Goal: Feedback & Contribution: Submit feedback/report problem

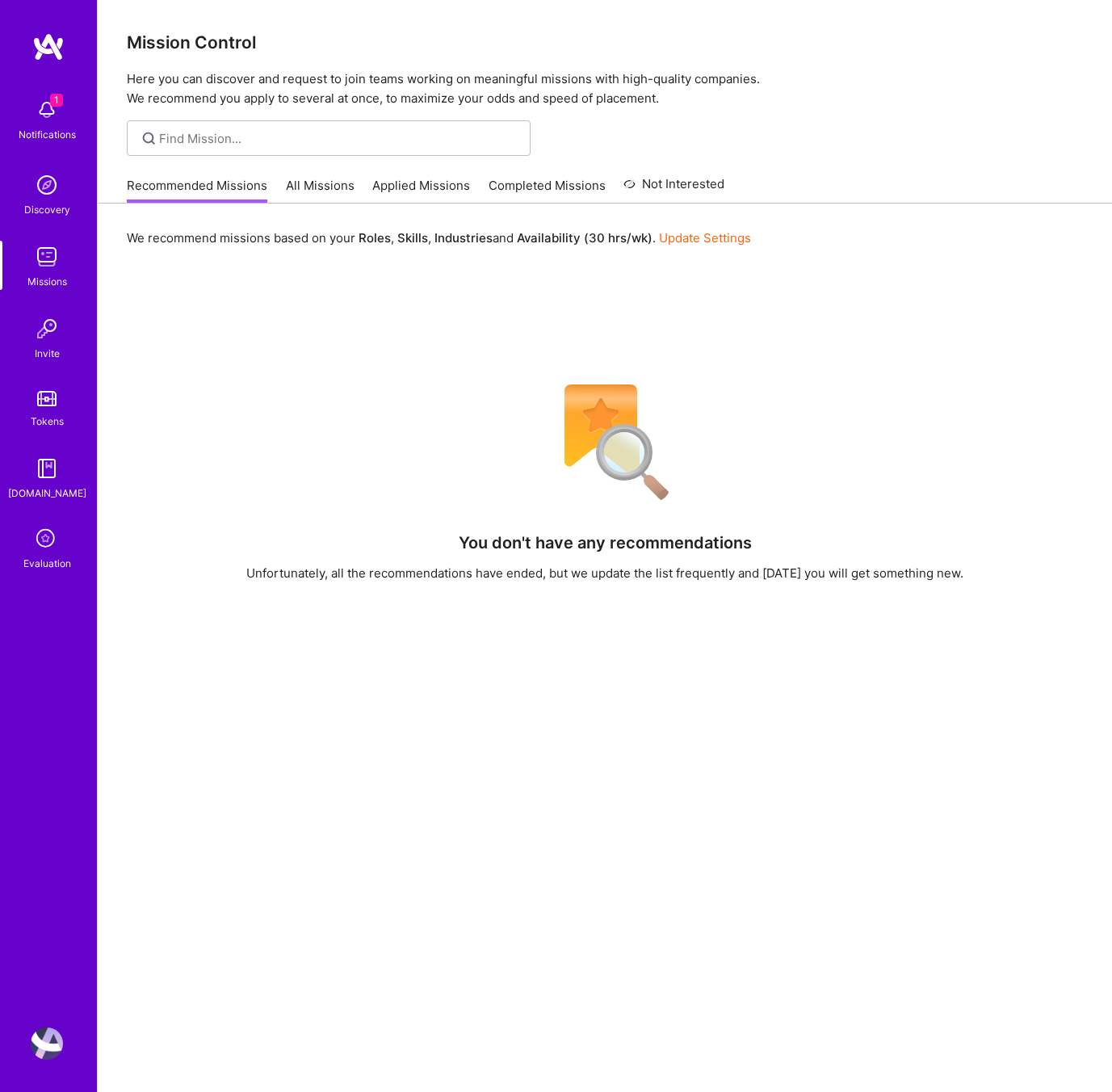
click at [38, 540] on icon at bounding box center [47, 540] width 31 height 31
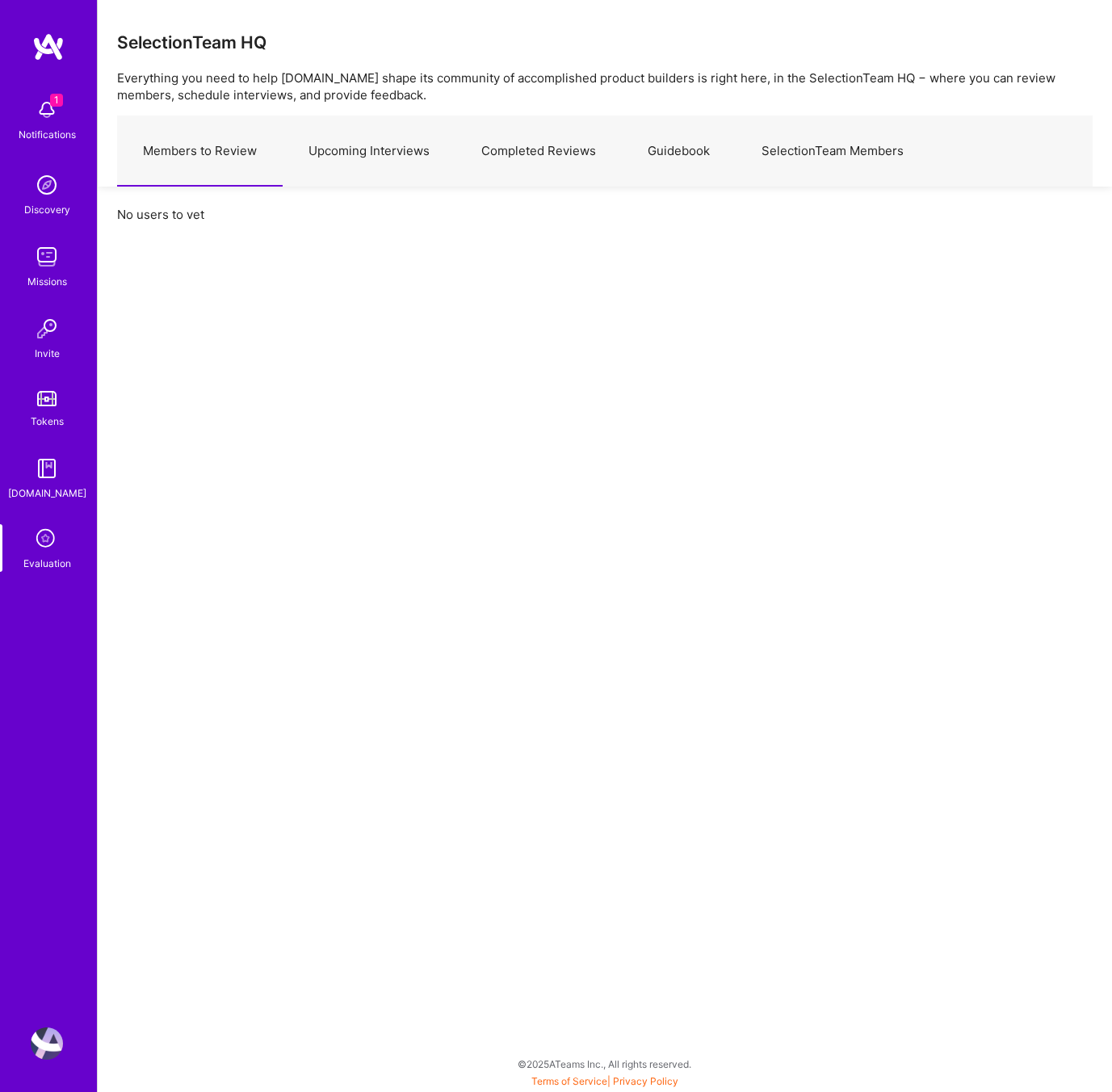
click at [385, 157] on link "Upcoming Interviews" at bounding box center [369, 152] width 173 height 70
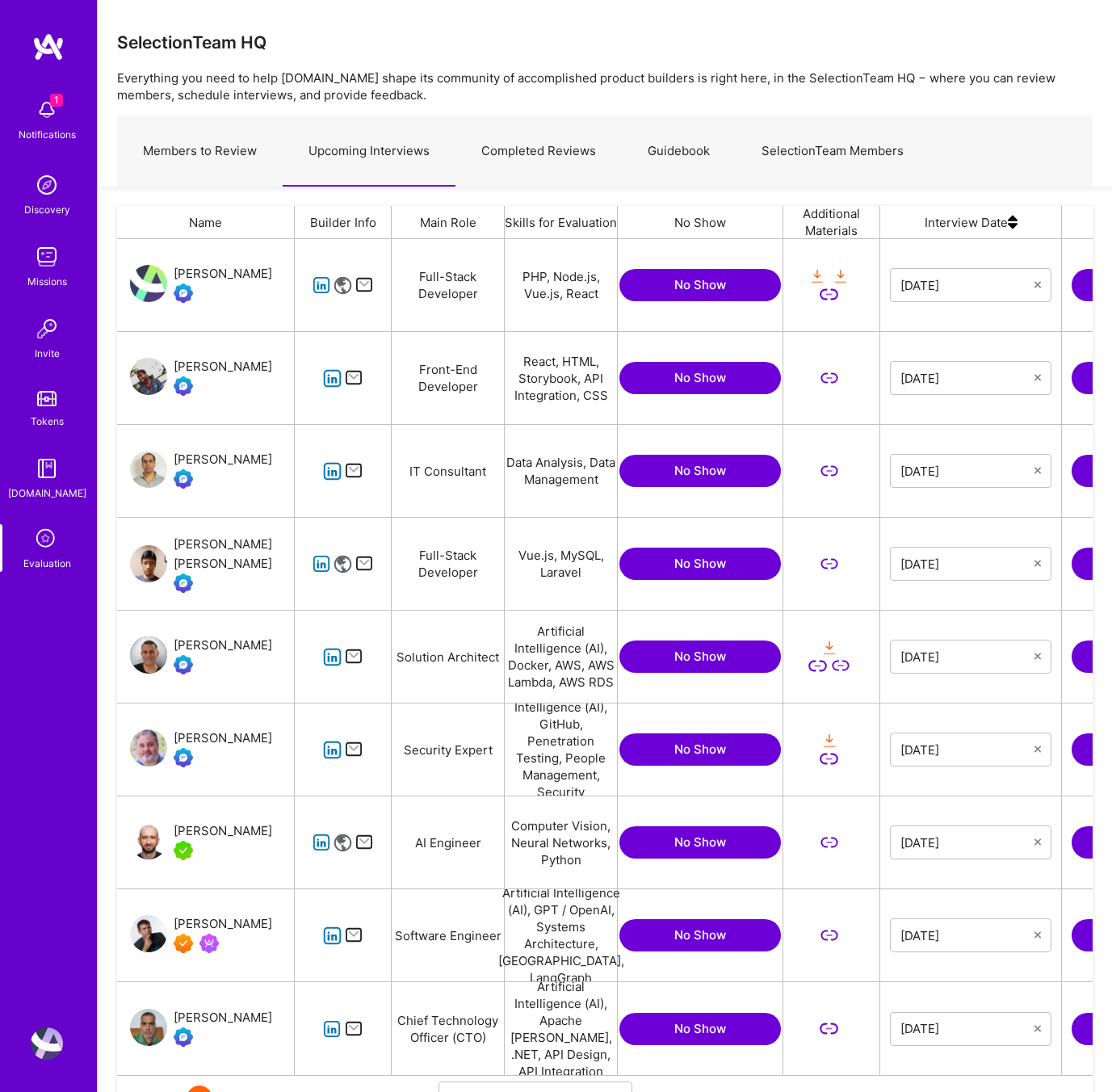
scroll to position [85, 0]
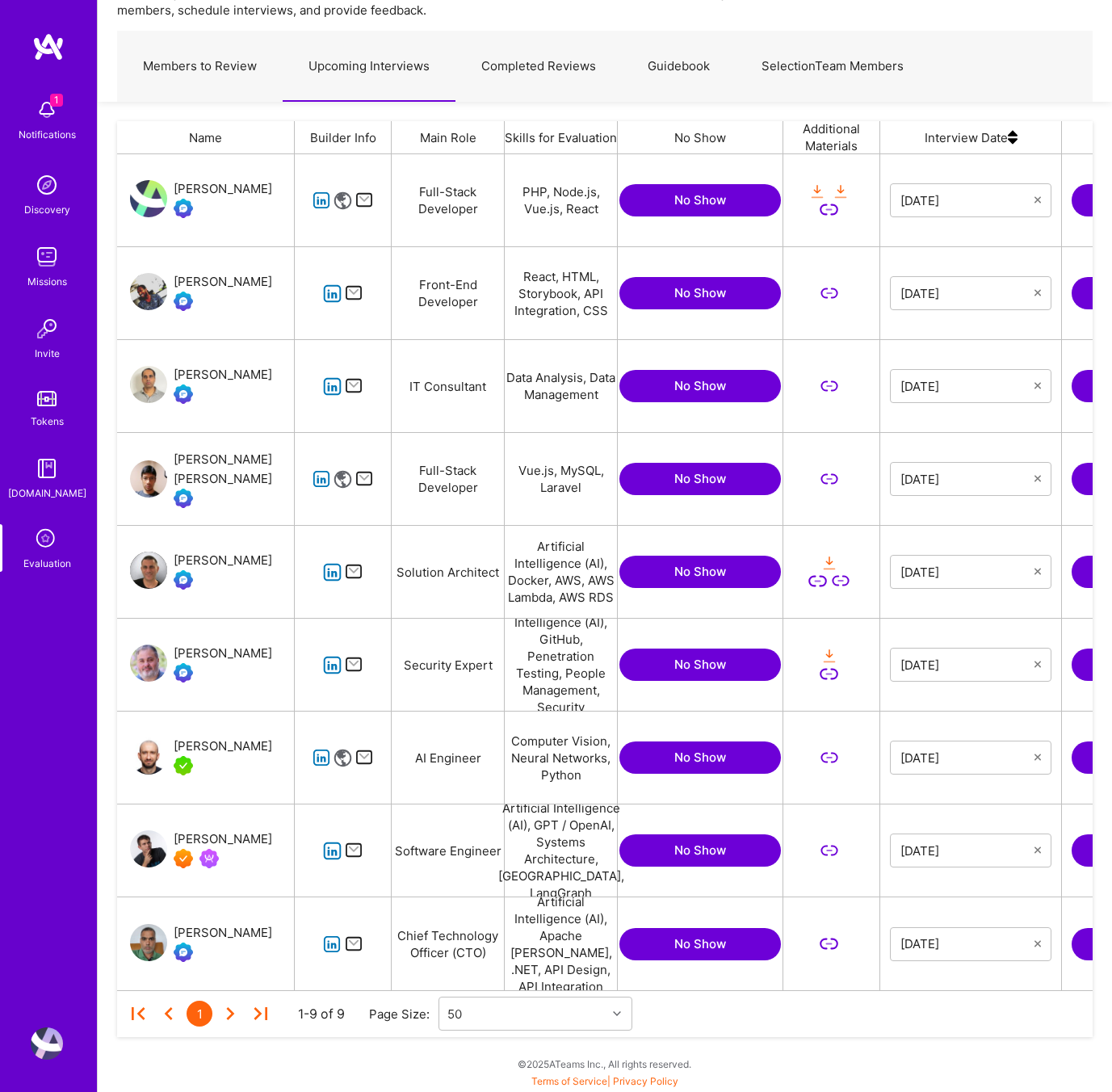
click at [328, 944] on icon "grid" at bounding box center [332, 944] width 19 height 19
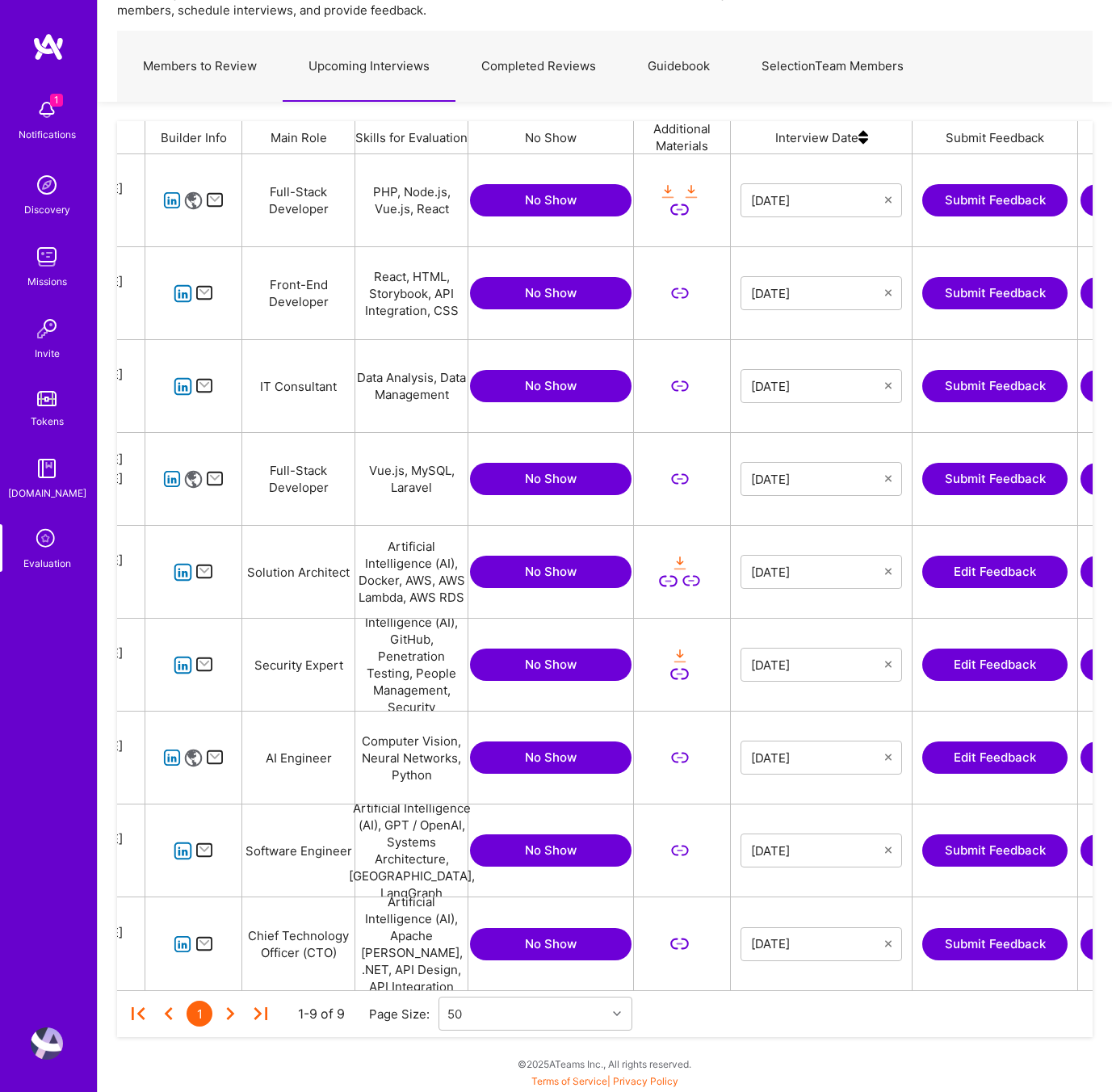
click at [1020, 952] on button "Submit Feedback" at bounding box center [995, 944] width 145 height 33
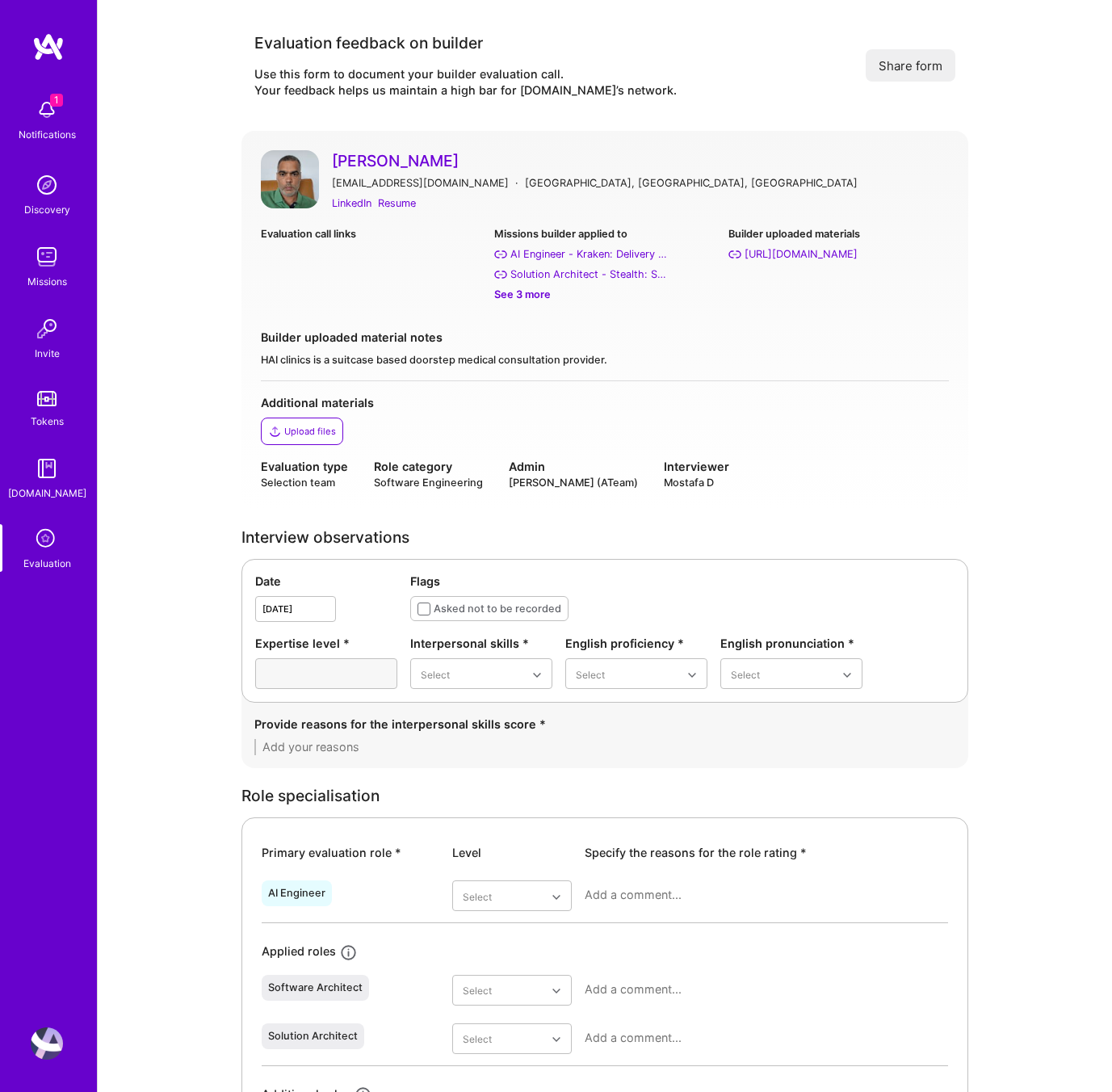
click at [648, 157] on link "[PERSON_NAME]" at bounding box center [640, 161] width 617 height 21
click at [362, 203] on div "LinkedIn" at bounding box center [351, 203] width 40 height 17
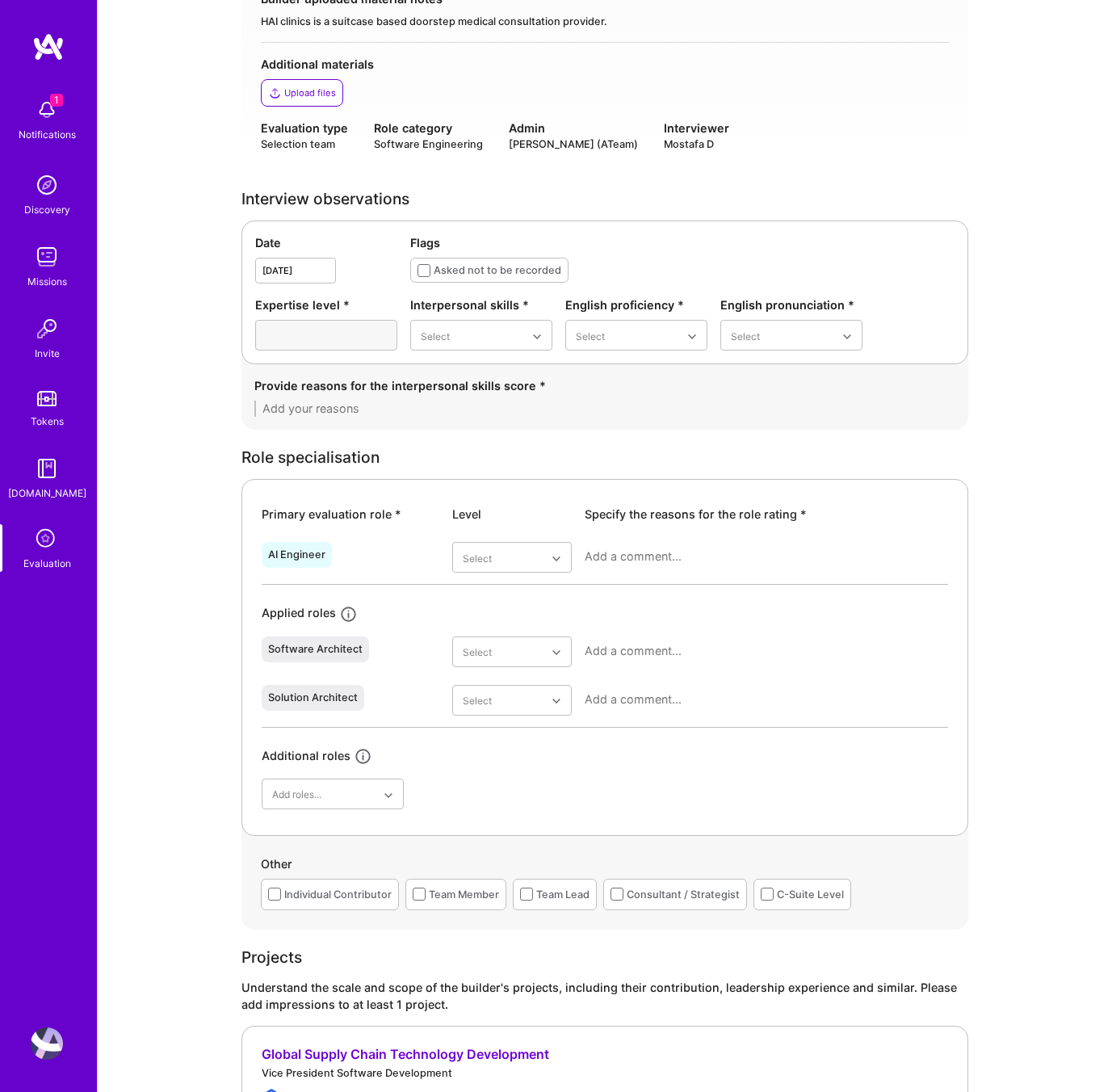
scroll to position [403, 0]
